Goal: Task Accomplishment & Management: Manage account settings

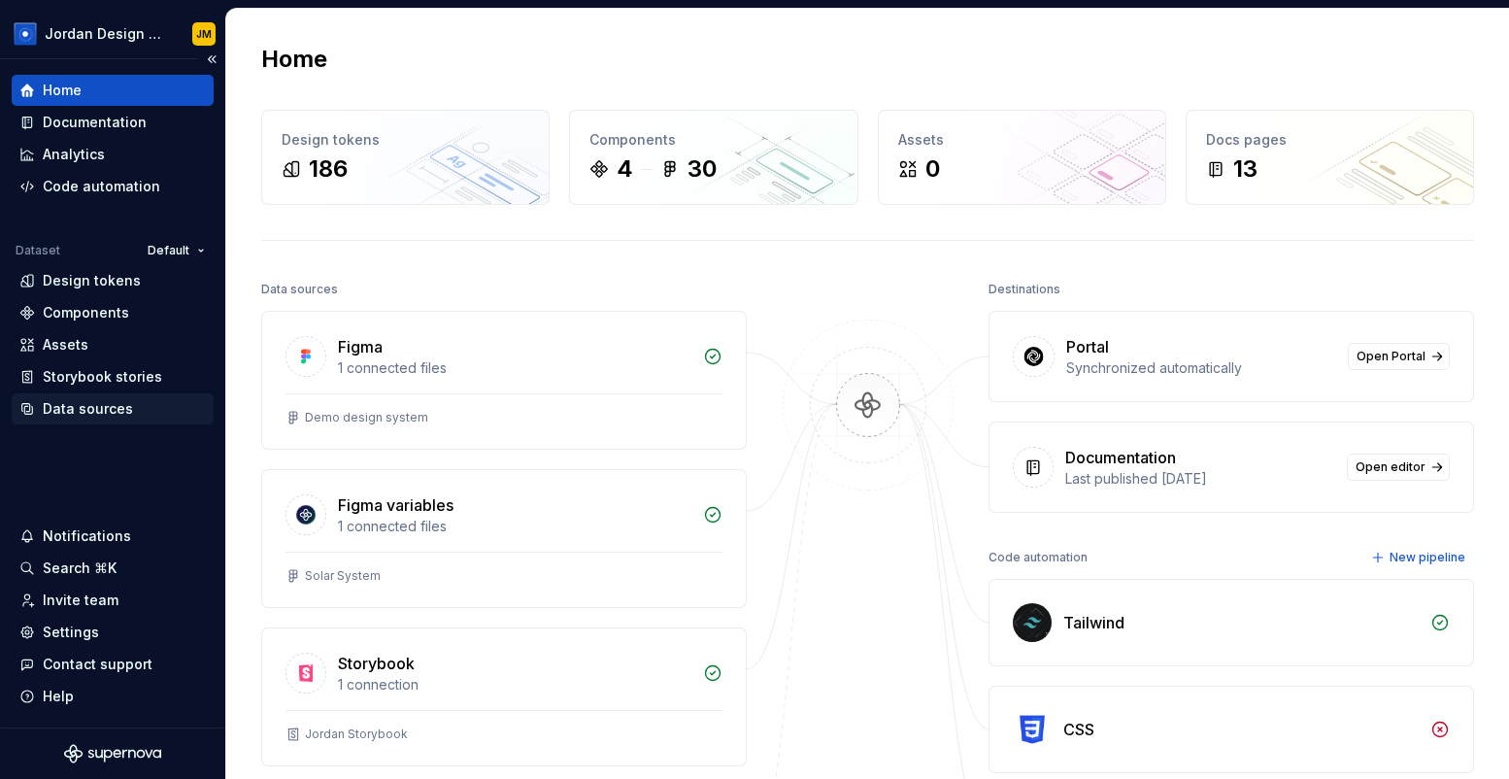
click at [105, 411] on div "Data sources" at bounding box center [88, 408] width 90 height 19
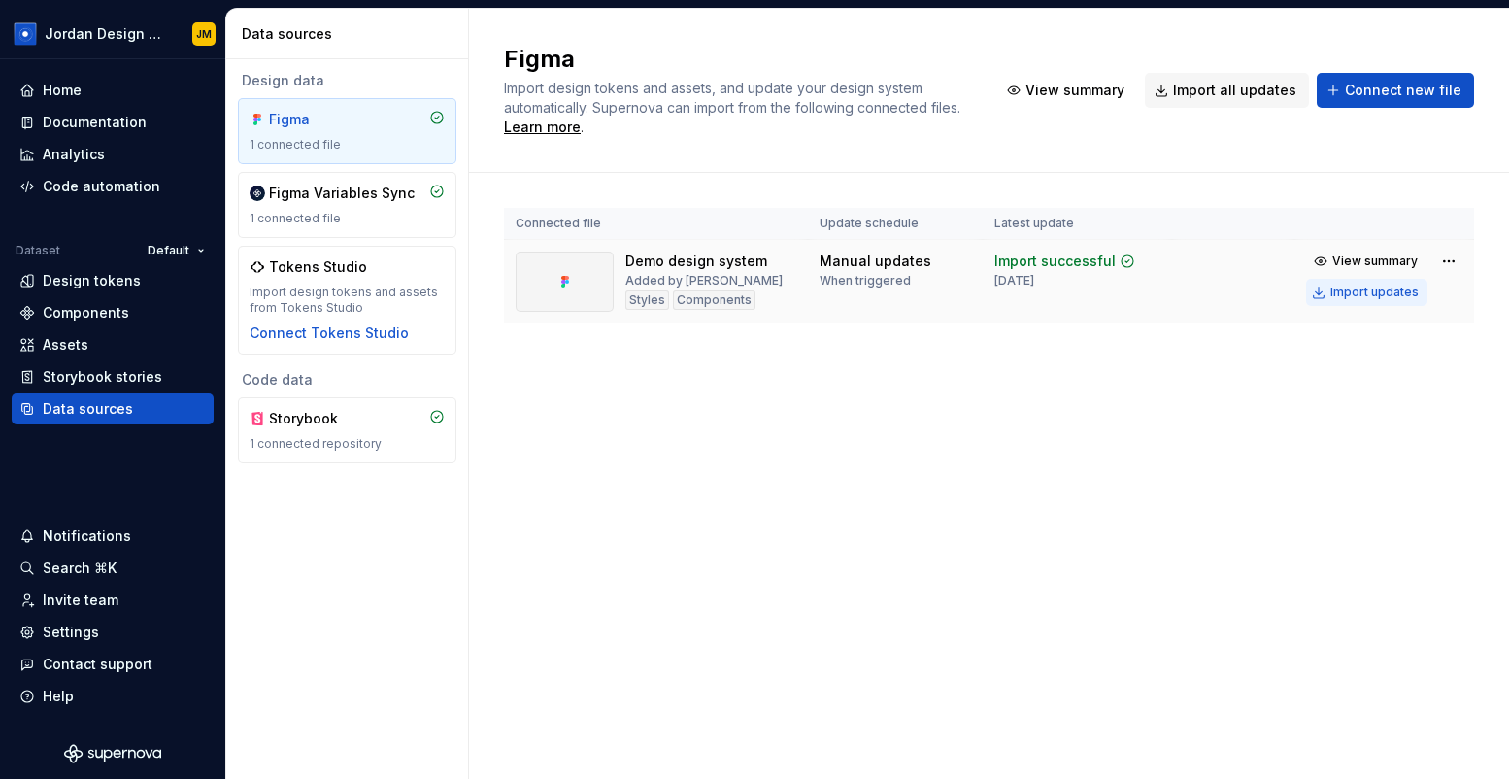
click at [1342, 291] on div "Import updates" at bounding box center [1374, 292] width 88 height 16
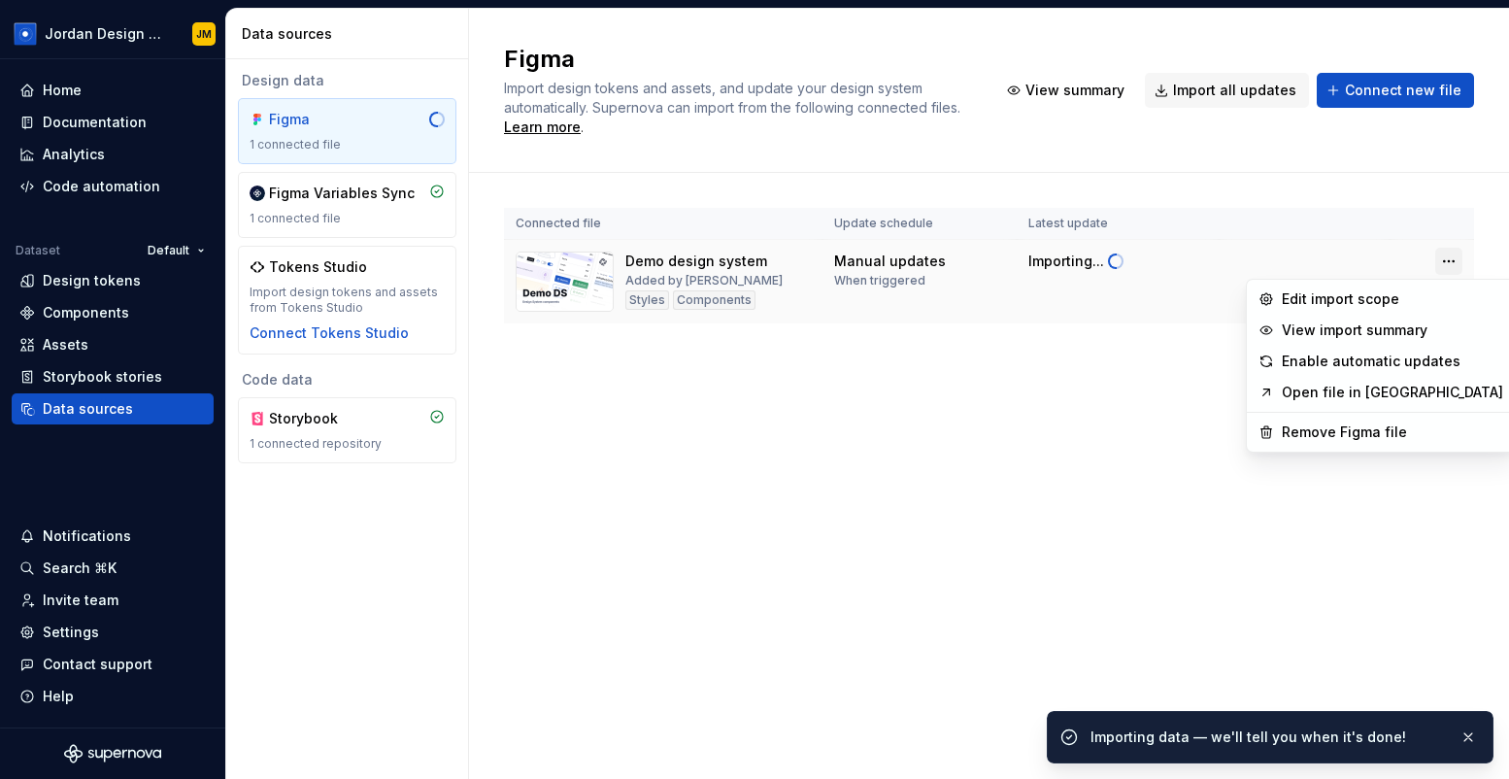
click at [1446, 260] on html "Jordan Design System JM Home Documentation Analytics Code automation Dataset De…" at bounding box center [754, 389] width 1509 height 779
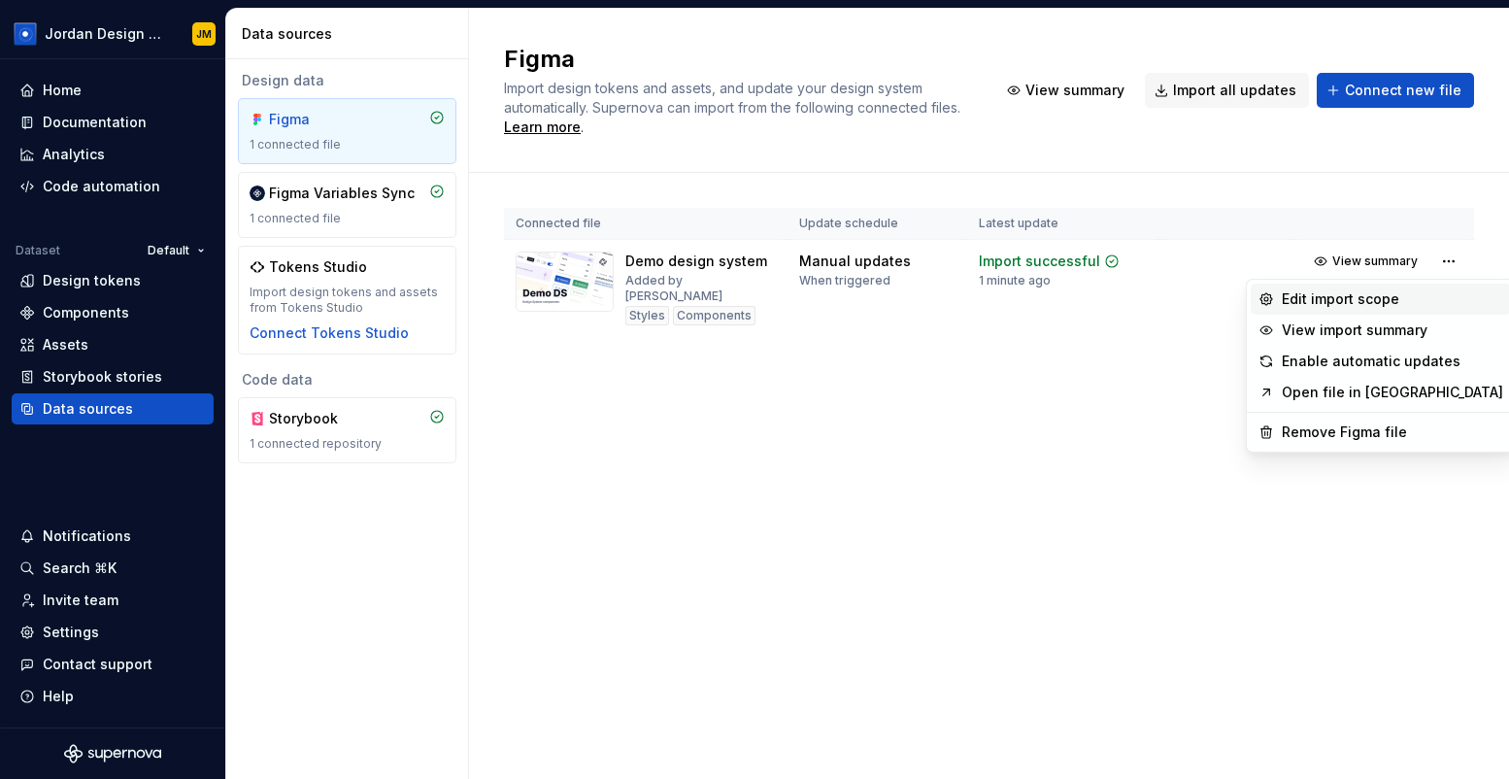
click at [1318, 302] on div "Edit import scope" at bounding box center [1391, 298] width 221 height 19
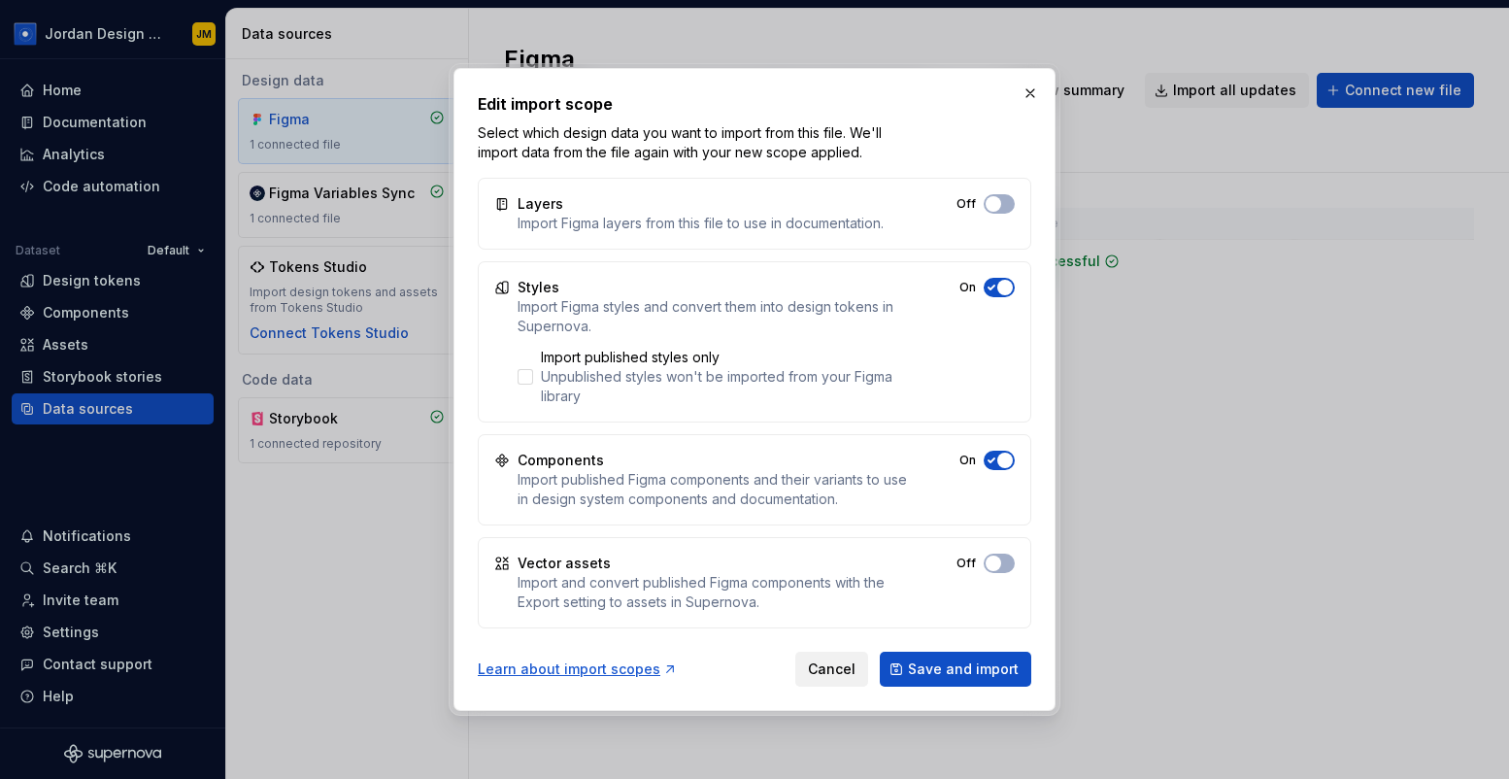
click at [838, 675] on span "Cancel" at bounding box center [832, 668] width 48 height 19
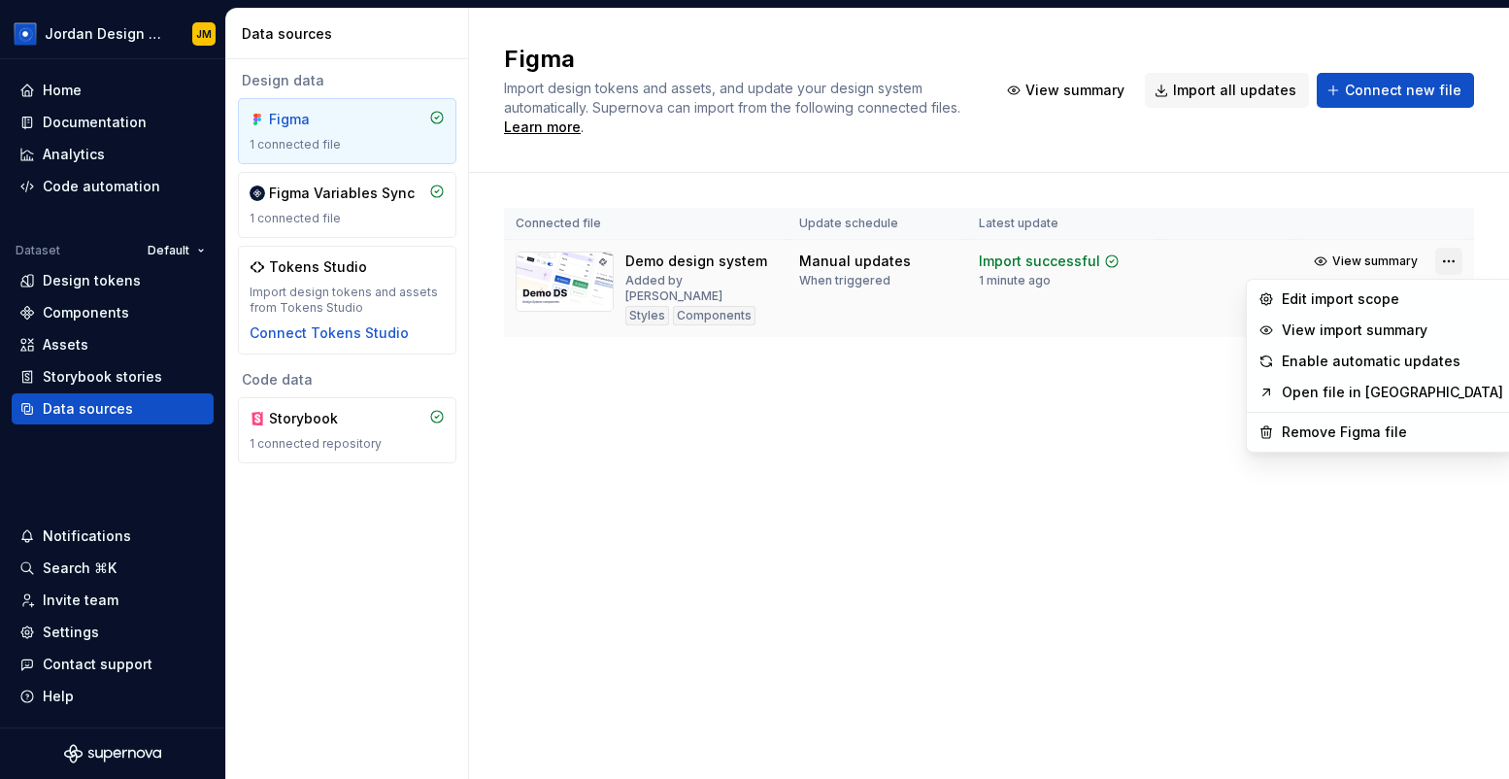
click at [1446, 257] on html "Jordan Design System JM Home Documentation Analytics Code automation Dataset De…" at bounding box center [754, 389] width 1509 height 779
click at [1364, 299] on div "Edit import scope" at bounding box center [1391, 298] width 221 height 19
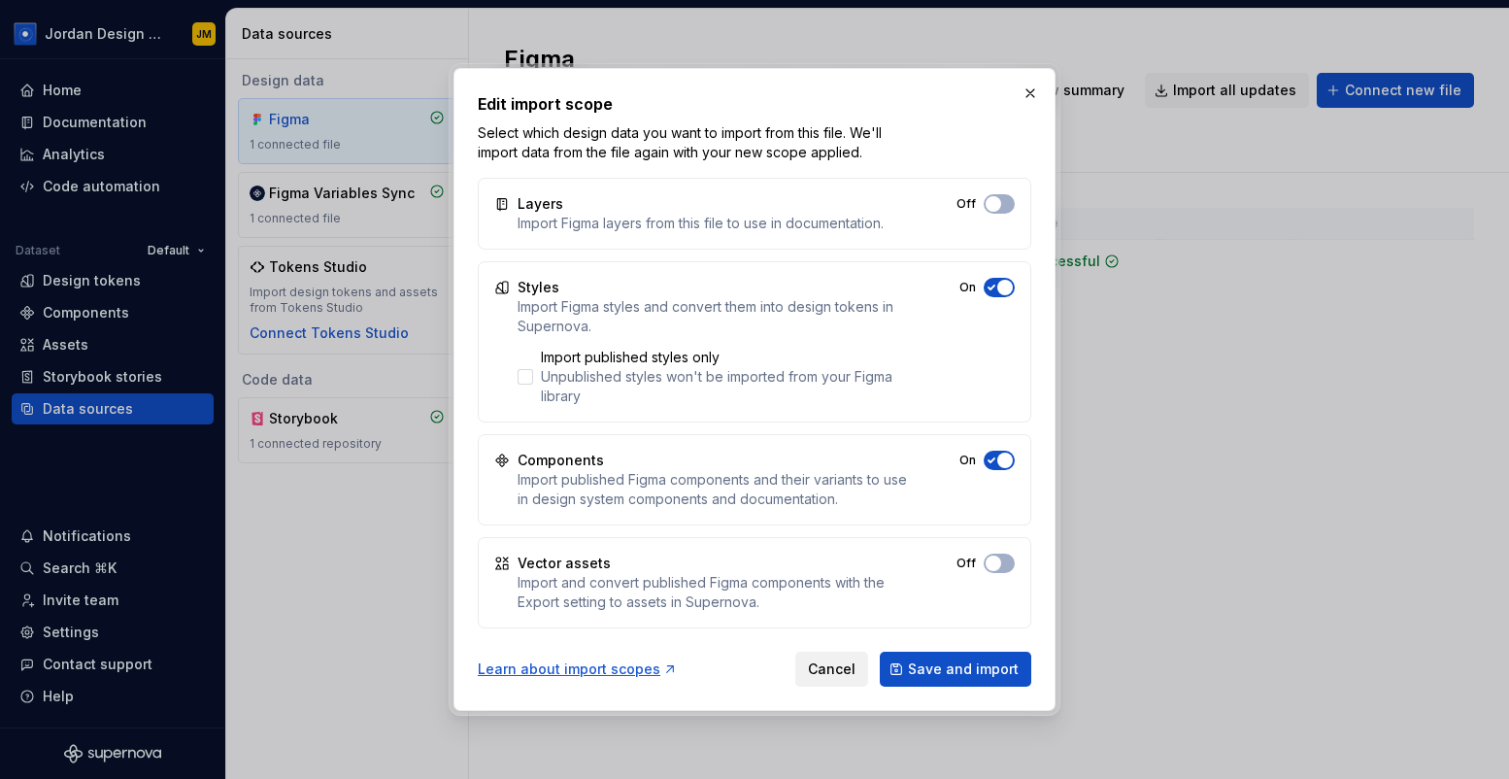
click at [841, 665] on span "Cancel" at bounding box center [832, 668] width 48 height 19
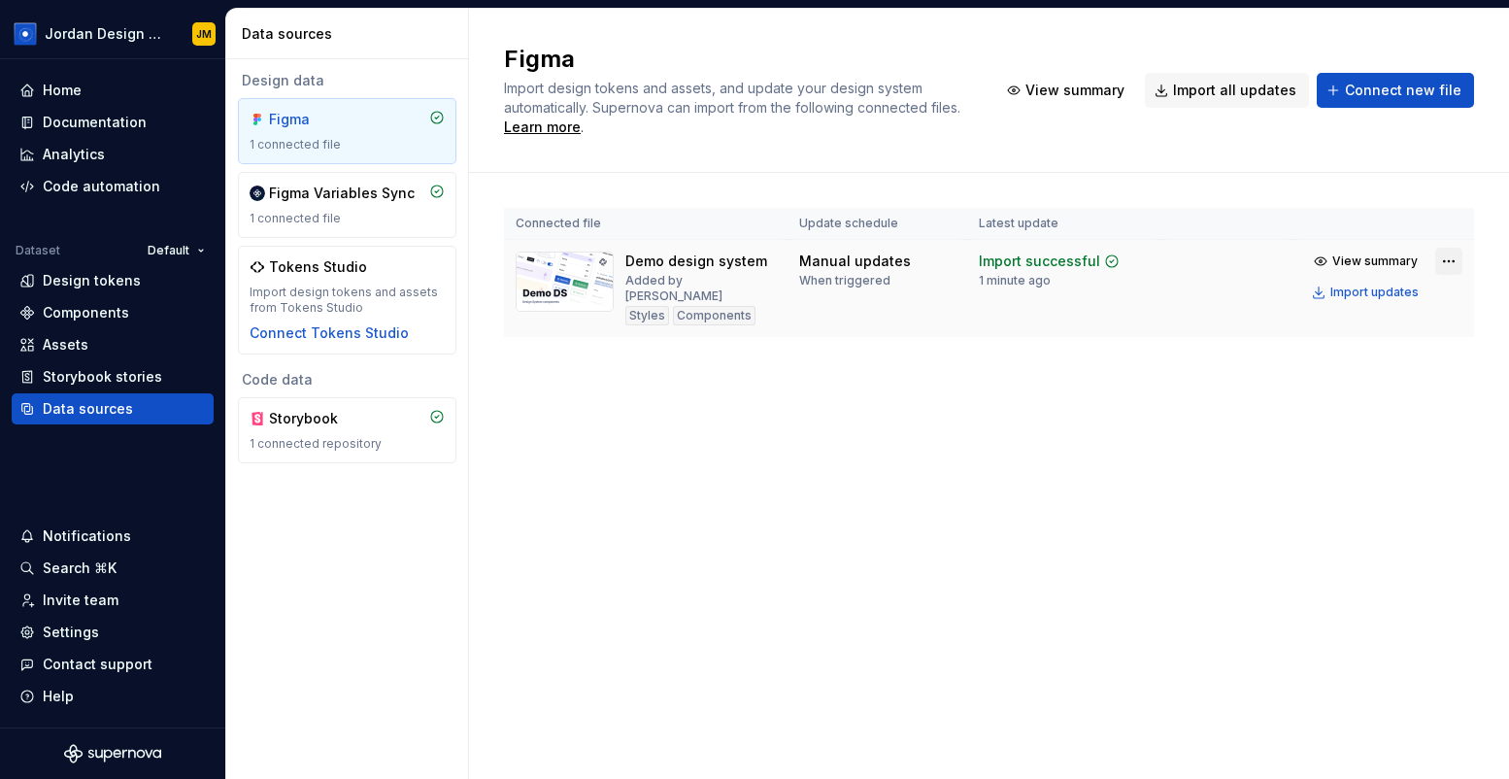
click at [1443, 265] on html "Jordan Design System JM Home Documentation Analytics Code automation Dataset De…" at bounding box center [754, 389] width 1509 height 779
click at [145, 87] on html "Jordan Design System JM Home Documentation Analytics Code automation Dataset De…" at bounding box center [754, 389] width 1509 height 779
click at [145, 87] on div "Home" at bounding box center [112, 90] width 186 height 19
